Goal: Information Seeking & Learning: Learn about a topic

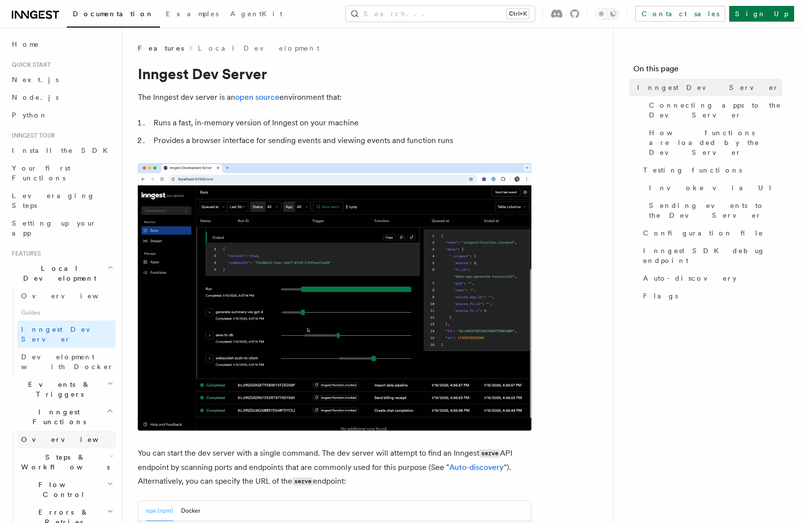
scroll to position [168, 0]
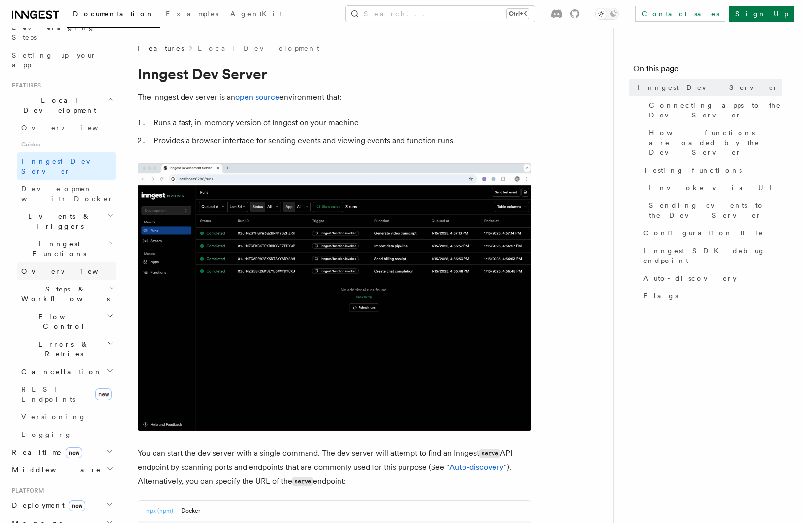
click at [58, 263] on link "Overview" at bounding box center [66, 272] width 98 height 18
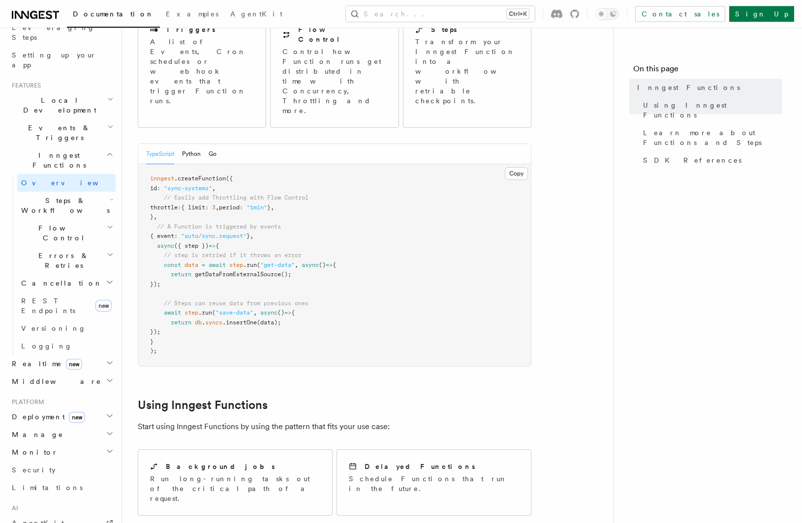
scroll to position [136, 0]
click at [64, 196] on span "Steps & Workflows" at bounding box center [63, 206] width 92 height 20
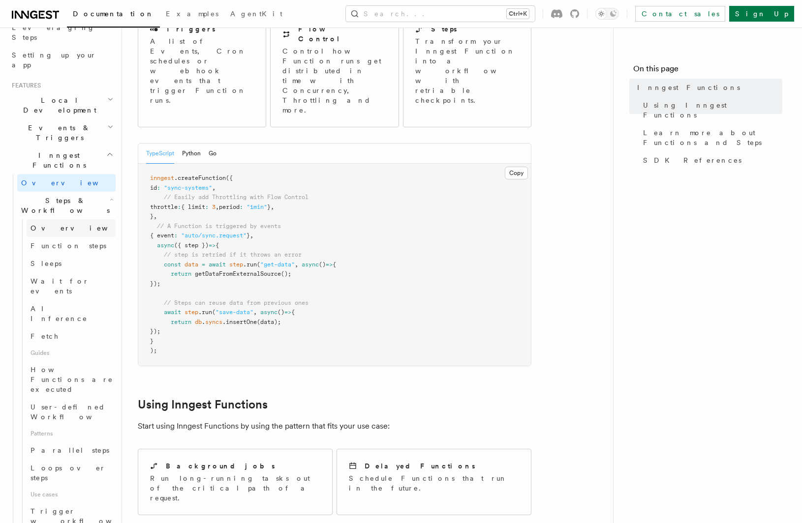
click at [51, 224] on span "Overview" at bounding box center [80, 228] width 101 height 8
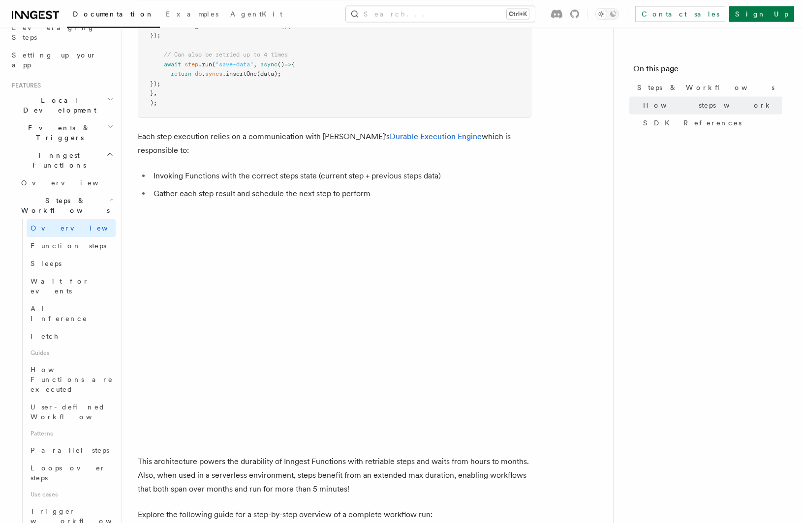
scroll to position [611, 0]
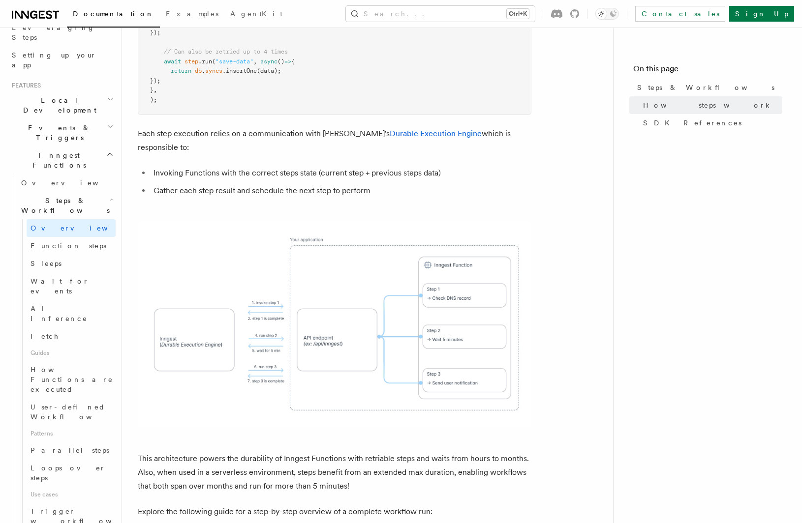
click at [267, 293] on img at bounding box center [334, 323] width 393 height 205
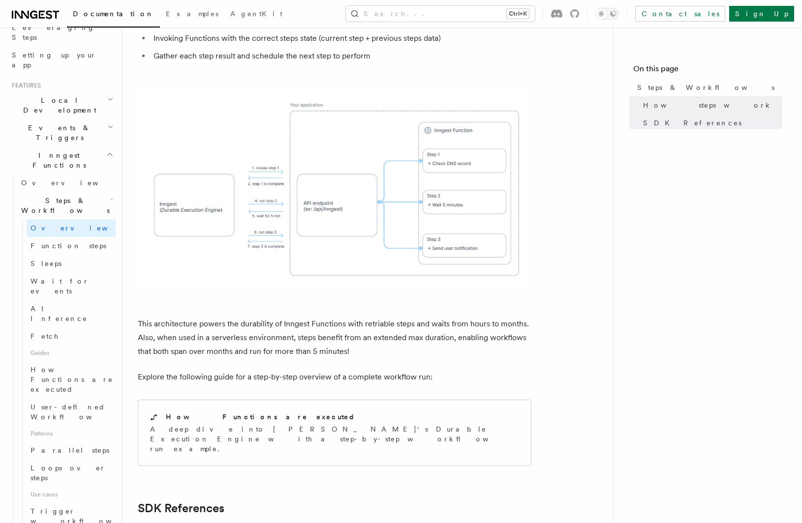
scroll to position [747, 0]
click at [57, 402] on span "User-defined Workflows" at bounding box center [74, 412] width 89 height 20
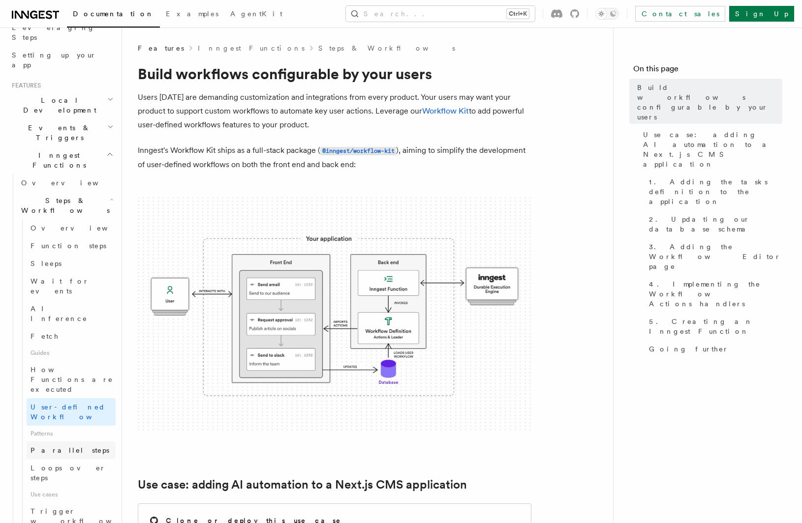
click at [71, 447] on span "Parallel steps" at bounding box center [69, 451] width 79 height 8
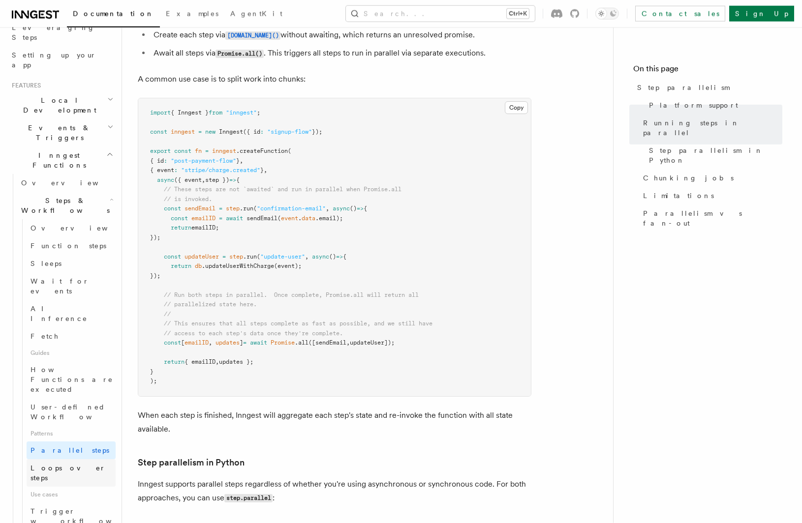
scroll to position [271, 0]
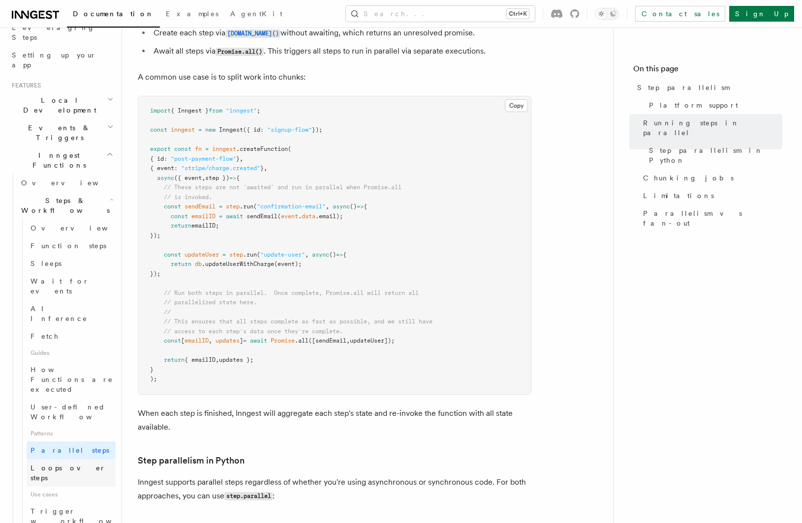
click at [75, 464] on span "Loops over steps" at bounding box center [67, 473] width 75 height 18
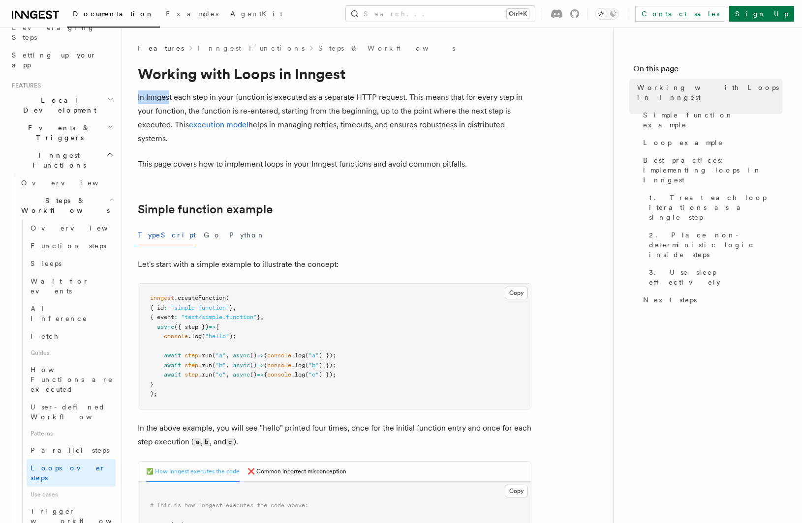
drag, startPoint x: 187, startPoint y: 99, endPoint x: 305, endPoint y: 88, distance: 118.6
click at [349, 101] on p "In Inngest each step in your function is executed as a separate HTTP request. T…" at bounding box center [334, 117] width 393 height 55
drag, startPoint x: 222, startPoint y: 111, endPoint x: 432, endPoint y: 109, distance: 210.5
click at [431, 109] on p "In Inngest each step in your function is executed as a separate HTTP request. T…" at bounding box center [334, 117] width 393 height 55
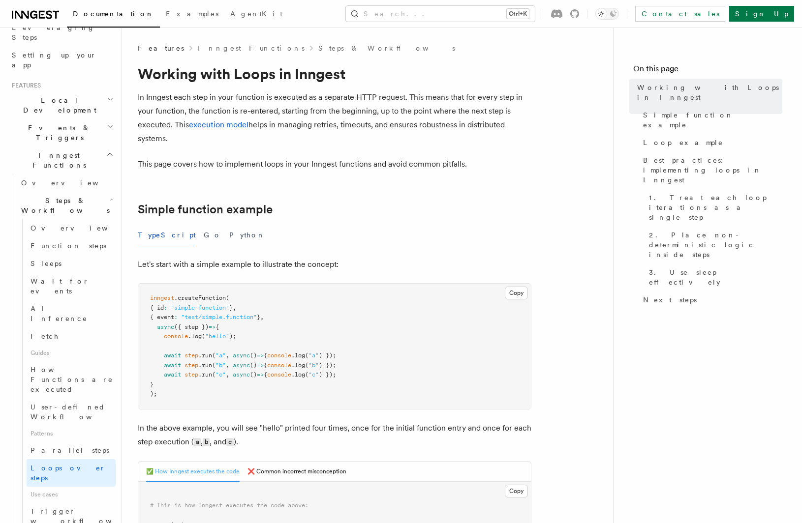
click at [435, 111] on p "In Inngest each step in your function is executed as a separate HTTP request. T…" at bounding box center [334, 117] width 393 height 55
drag, startPoint x: 195, startPoint y: 355, endPoint x: 309, endPoint y: 357, distance: 114.1
click at [309, 357] on span "await step .run ( "a" , async () => { console .log ( "a" ) });" at bounding box center [243, 355] width 186 height 7
click at [291, 357] on span "console" at bounding box center [279, 355] width 24 height 7
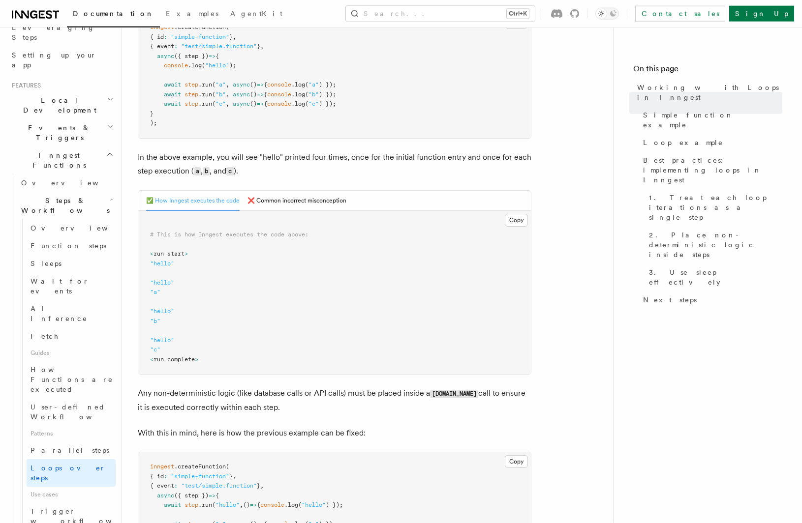
scroll to position [271, 0]
click at [263, 208] on button "❌ Common incorrect misconception" at bounding box center [296, 200] width 99 height 20
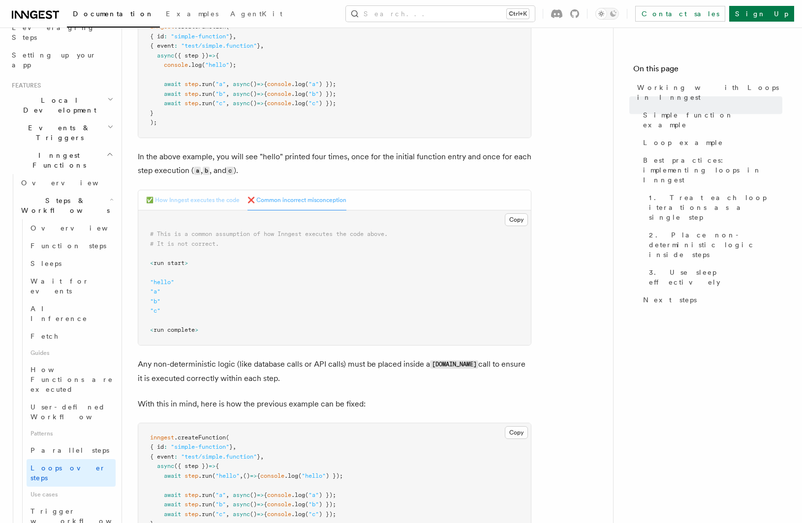
click at [218, 206] on button "✅ How Inngest executes the code" at bounding box center [192, 200] width 93 height 20
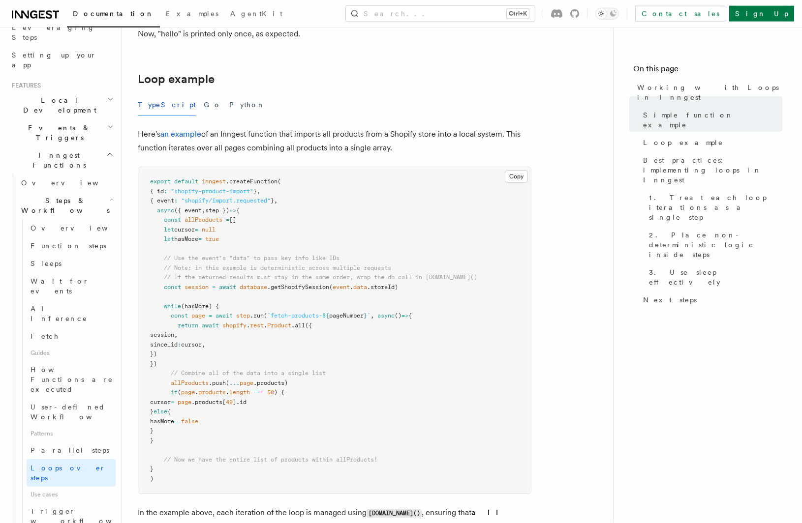
scroll to position [882, 0]
drag, startPoint x: 236, startPoint y: 317, endPoint x: 367, endPoint y: 315, distance: 131.8
click at [368, 315] on span "const page = await step .run ( `fetch-products- ${ pageNumber } ` , async () =>…" at bounding box center [281, 315] width 262 height 7
click at [363, 315] on span "pageNumber" at bounding box center [346, 315] width 34 height 7
drag, startPoint x: 228, startPoint y: 326, endPoint x: 332, endPoint y: 328, distance: 104.3
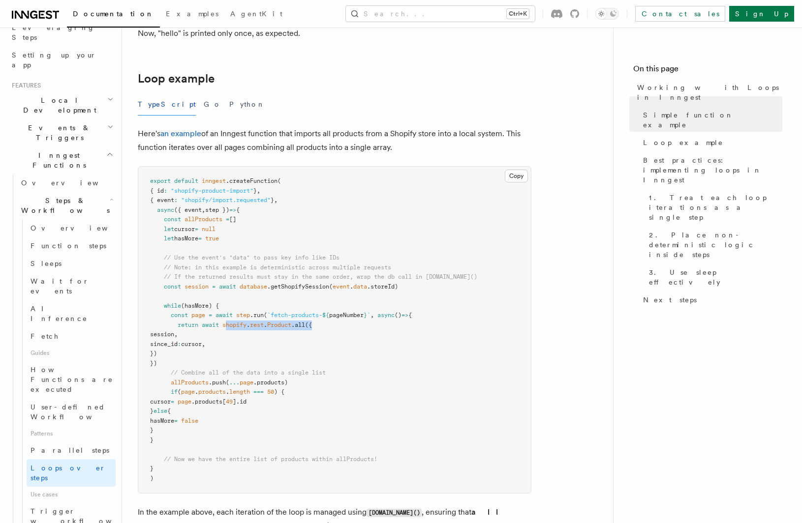
click at [332, 328] on pre "export default inngest .createFunction ( { id : "shopify-product-import" } , { …" at bounding box center [334, 330] width 392 height 327
click at [329, 326] on pre "export default inngest .createFunction ( { id : "shopify-product-import" } , { …" at bounding box center [334, 330] width 392 height 327
drag, startPoint x: 215, startPoint y: 313, endPoint x: 290, endPoint y: 317, distance: 75.4
click at [291, 317] on span "const page = await step .run ( `fetch-products- ${ pageNumber } ` , async () =>…" at bounding box center [281, 315] width 262 height 7
click at [288, 317] on span "`fetch-products-" at bounding box center [294, 315] width 55 height 7
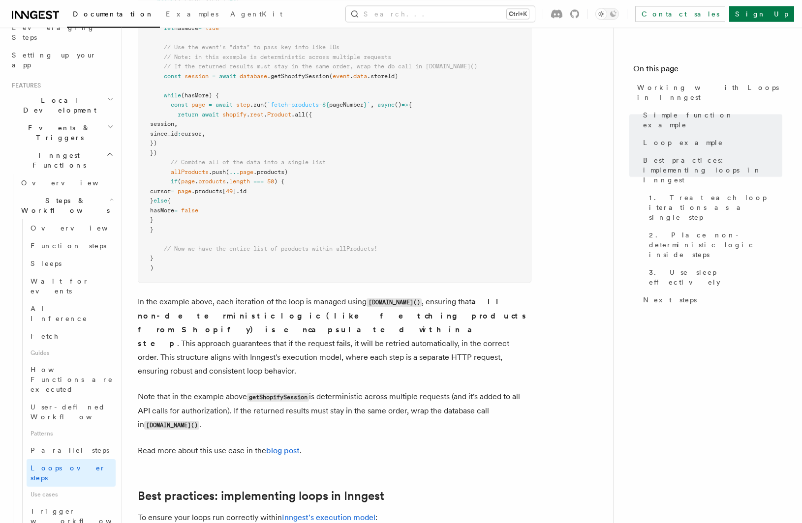
scroll to position [1086, 0]
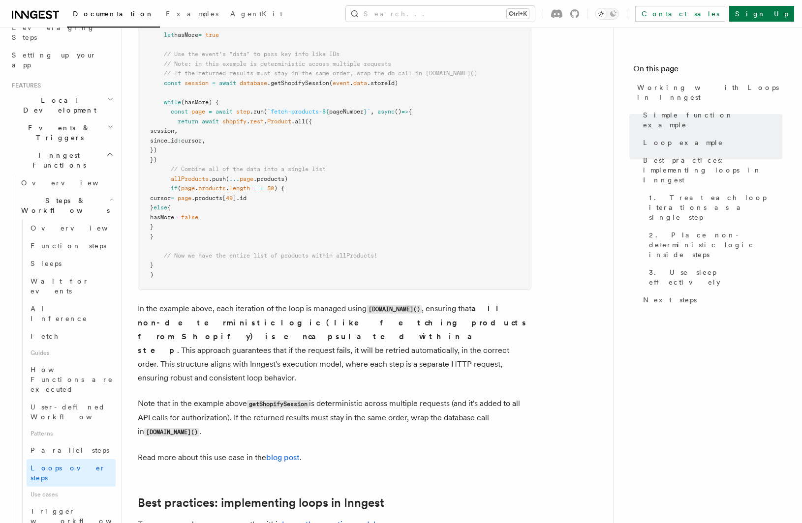
click at [347, 115] on span "pageNumber" at bounding box center [346, 111] width 34 height 7
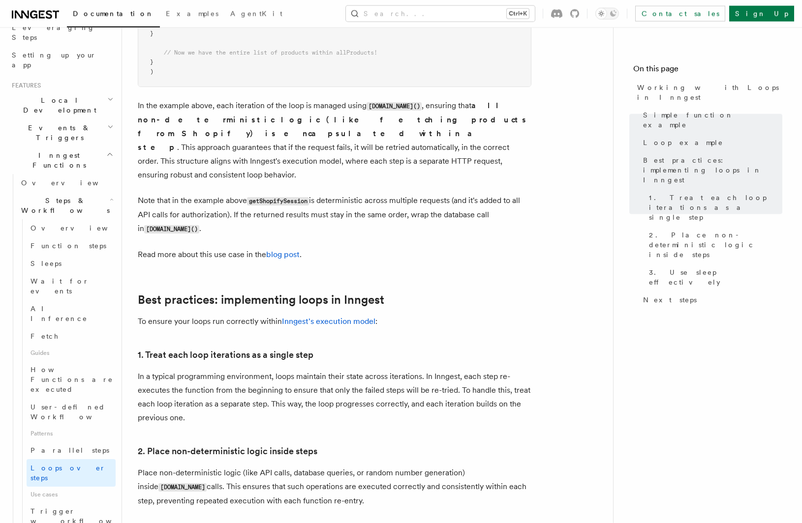
scroll to position [1289, 0]
click at [284, 249] on link "blog post" at bounding box center [282, 253] width 33 height 9
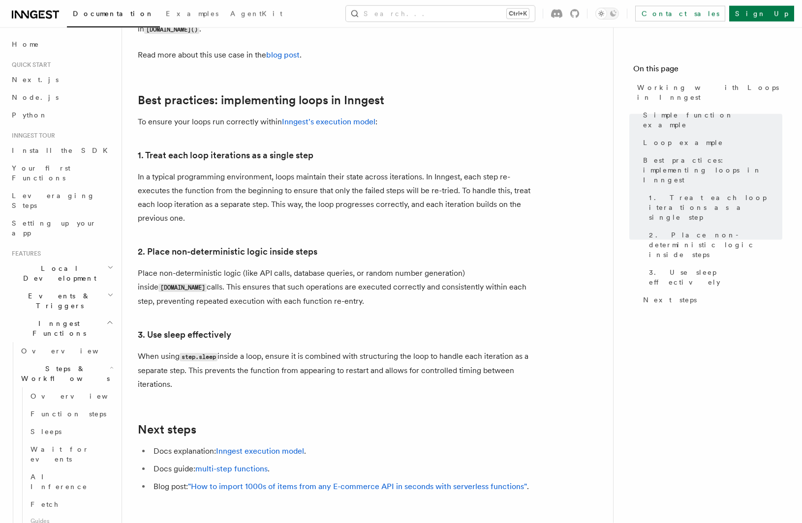
scroll to position [1493, 0]
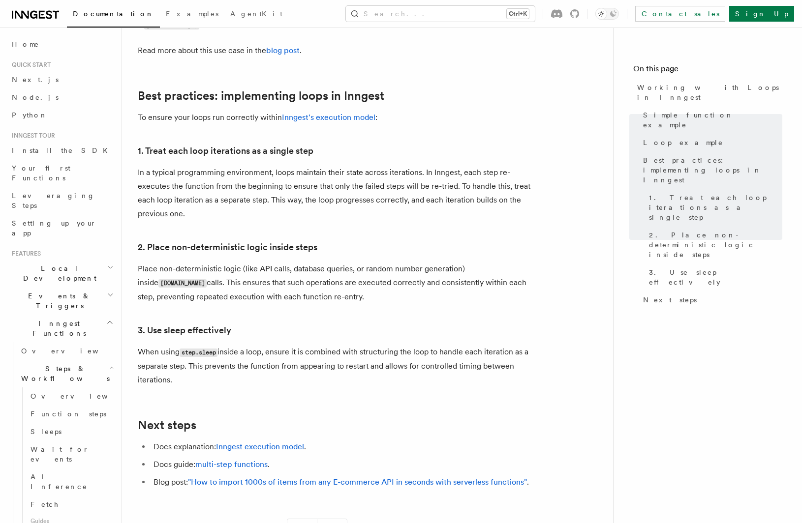
drag, startPoint x: 246, startPoint y: 271, endPoint x: 339, endPoint y: 287, distance: 94.7
click at [339, 287] on p "Place non-deterministic logic (like API calls, database queries, or random numb…" at bounding box center [334, 283] width 393 height 42
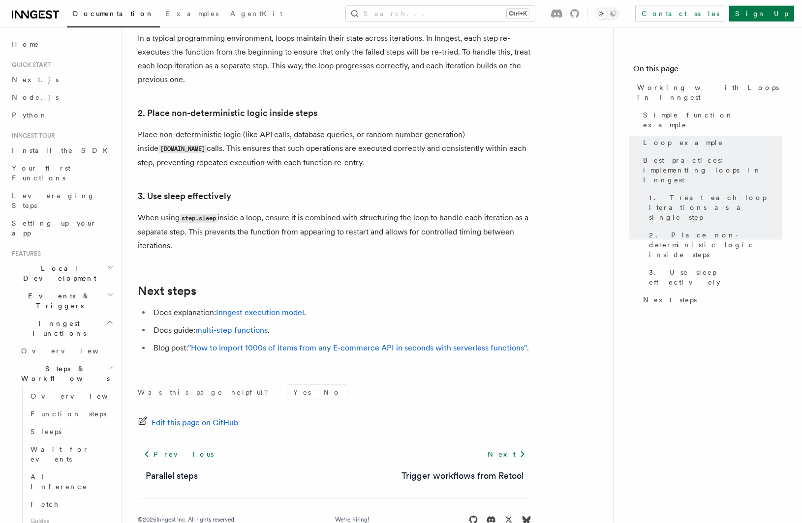
scroll to position [1629, 0]
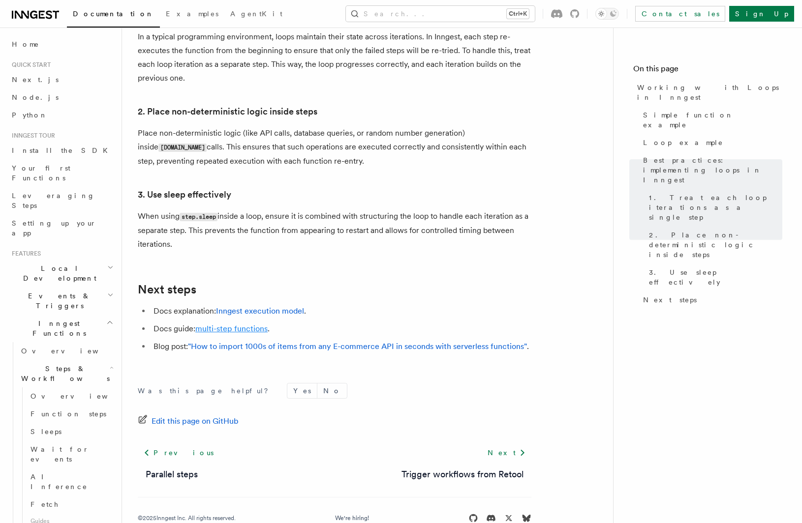
click at [243, 324] on link "multi-step functions" at bounding box center [231, 328] width 72 height 9
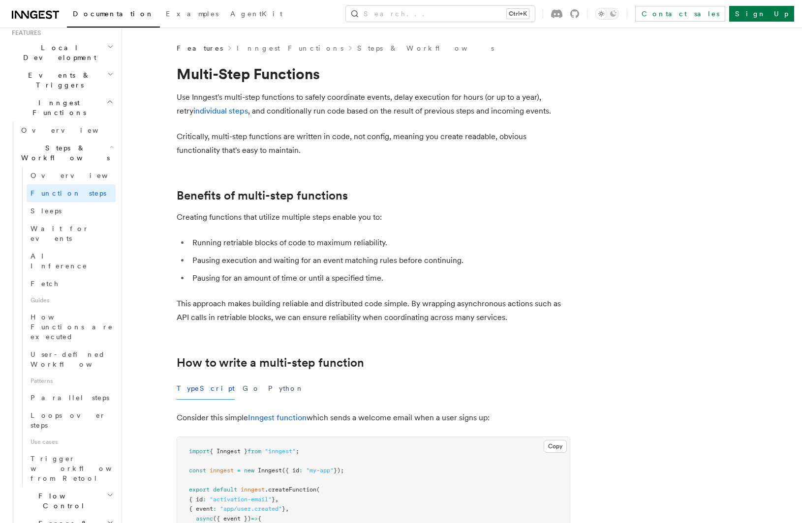
scroll to position [224, 0]
click at [75, 450] on span "Trigger workflows from Retool" at bounding box center [84, 465] width 108 height 30
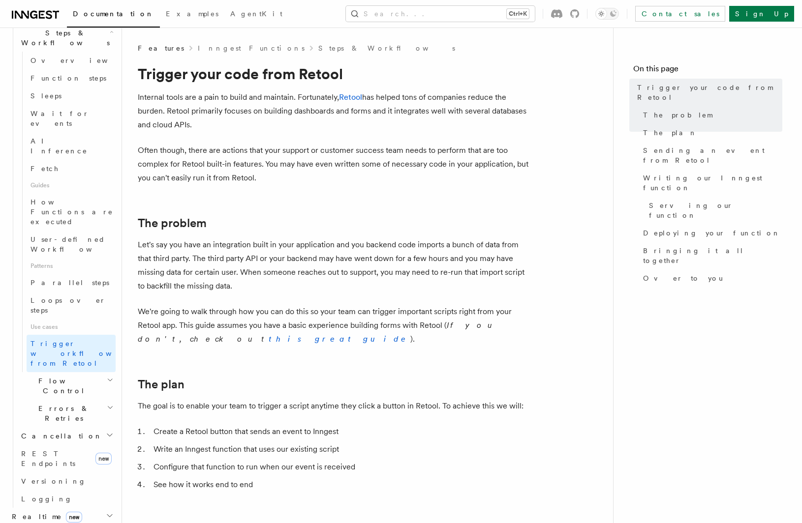
scroll to position [336, 0]
click at [351, 99] on link "Retool" at bounding box center [350, 96] width 23 height 9
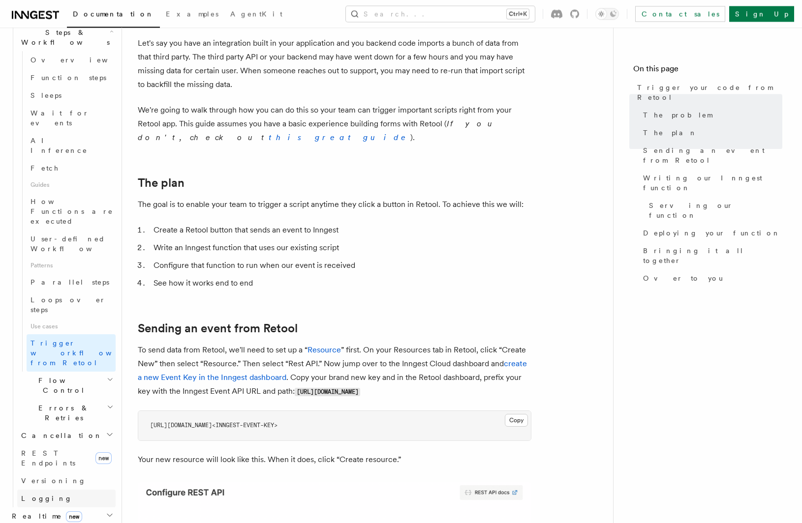
scroll to position [204, 0]
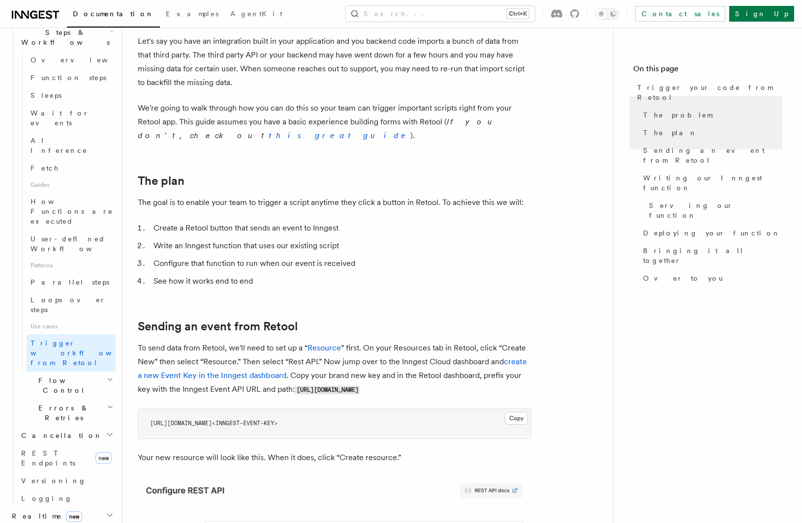
click at [60, 403] on span "Errors & Retries" at bounding box center [62, 413] width 90 height 20
click at [52, 376] on span "Flow Control" at bounding box center [62, 386] width 90 height 20
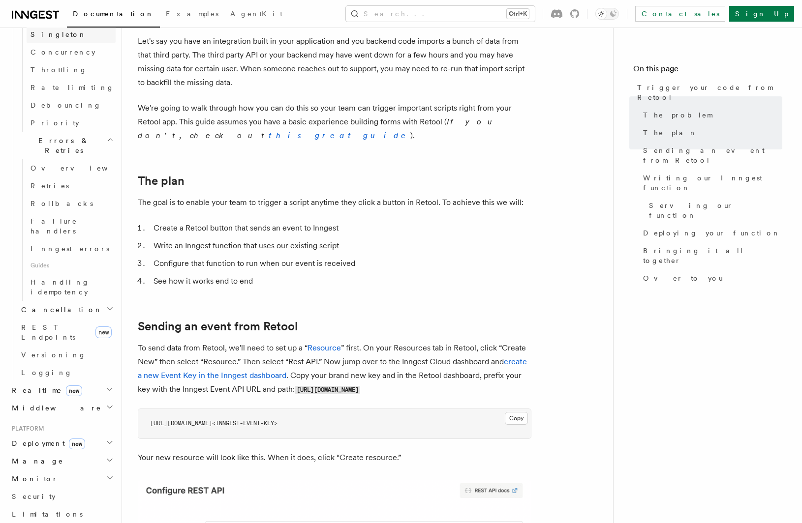
scroll to position [729, 0]
click at [69, 438] on span "new" at bounding box center [77, 443] width 16 height 11
click at [43, 438] on span "Deployment new" at bounding box center [46, 443] width 77 height 10
click at [40, 438] on span "Deployment new" at bounding box center [46, 443] width 77 height 10
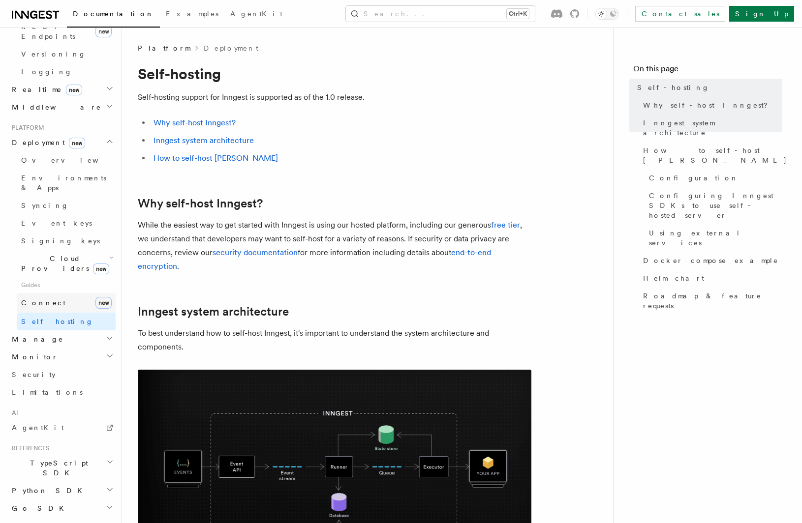
click at [46, 299] on span "Connect" at bounding box center [43, 303] width 44 height 8
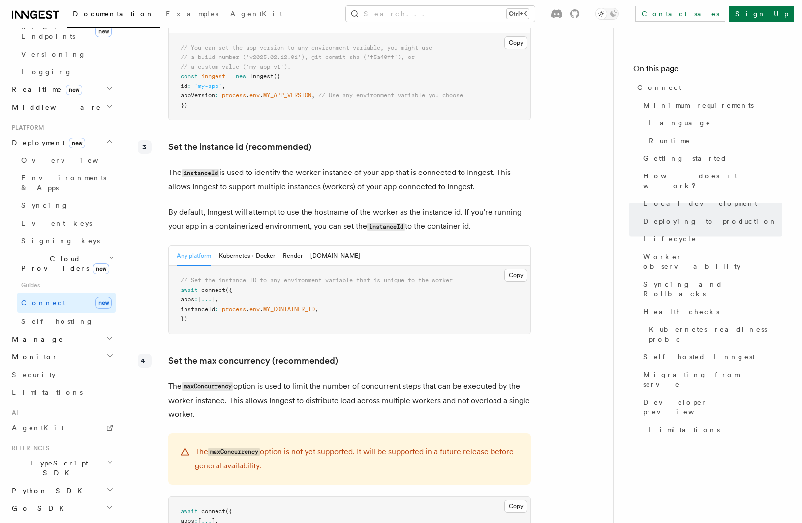
scroll to position [1764, 0]
click at [292, 247] on button "Render" at bounding box center [293, 257] width 20 height 20
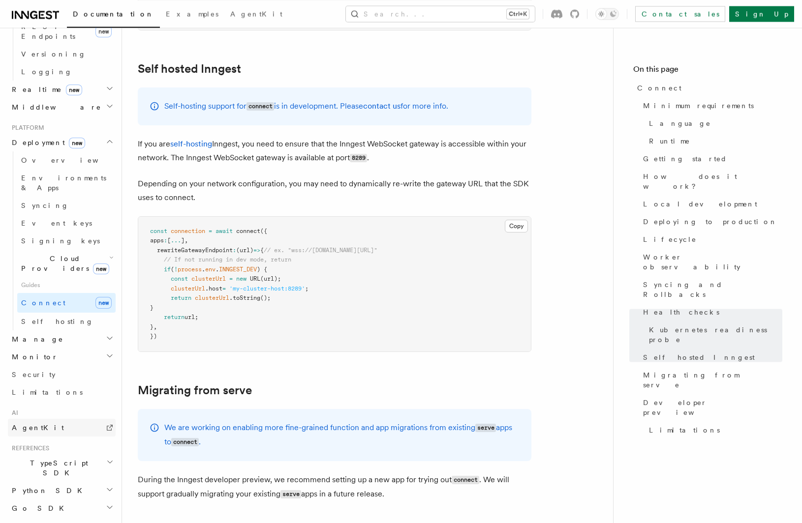
scroll to position [4876, 0]
click at [57, 419] on link "AgentKit" at bounding box center [62, 428] width 108 height 18
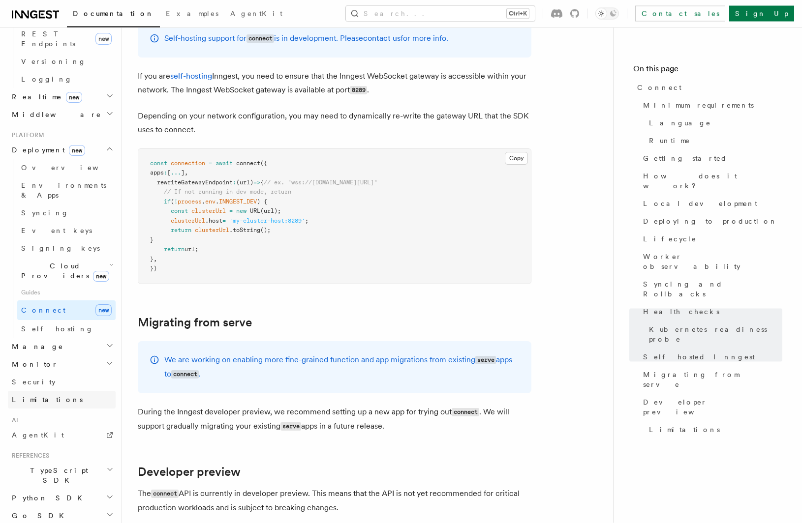
scroll to position [443, 0]
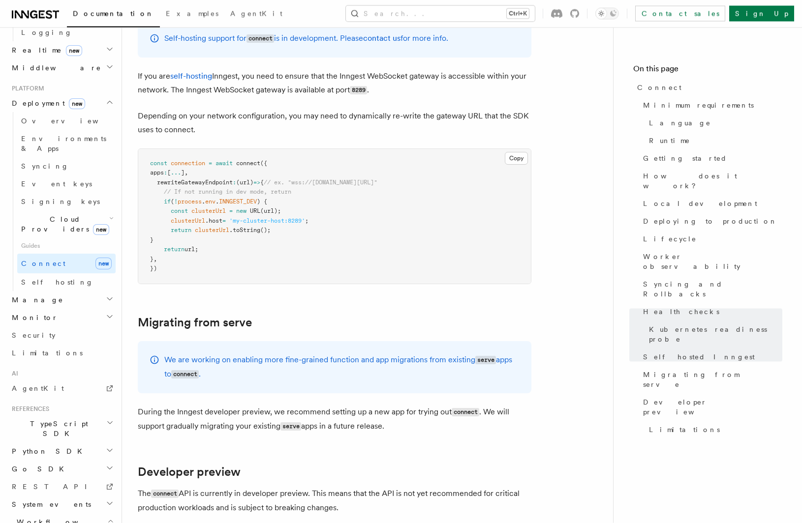
scroll to position [475, 0]
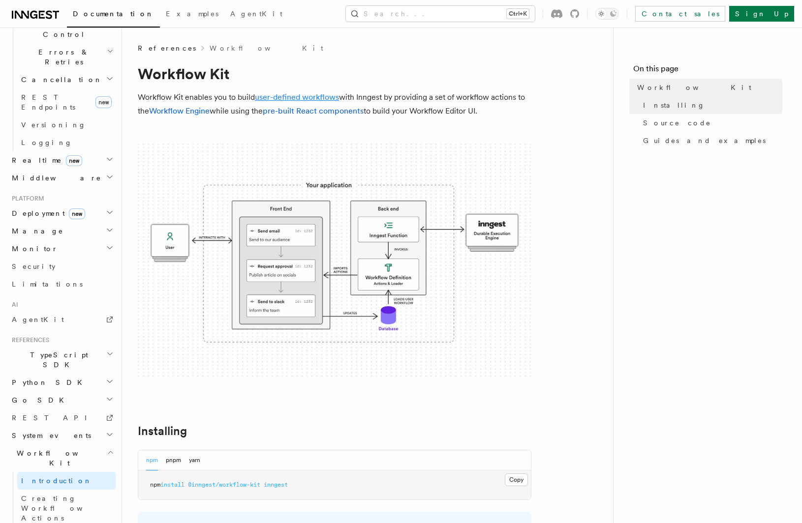
click at [283, 95] on link "user-defined workflows" at bounding box center [297, 96] width 84 height 9
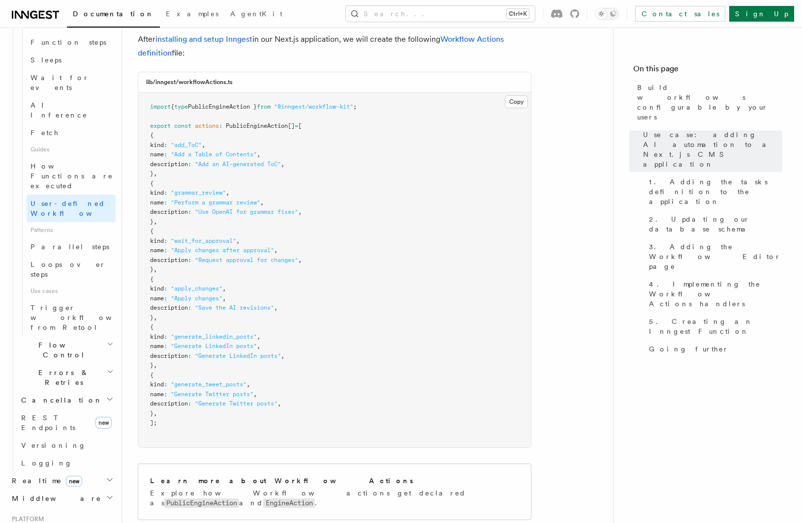
scroll to position [1086, 0]
